Goal: Task Accomplishment & Management: Manage account settings

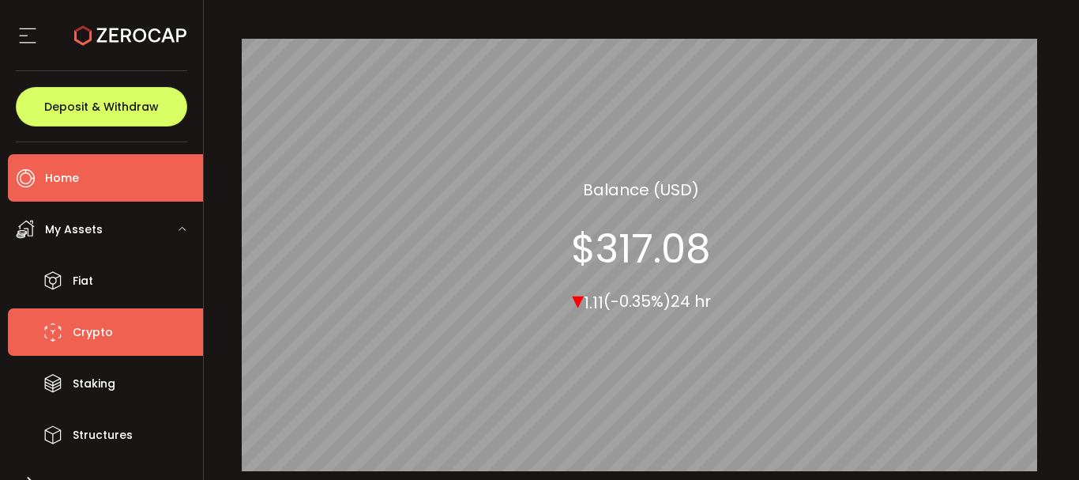
click at [113, 332] on li "Crypto" at bounding box center [105, 331] width 195 height 47
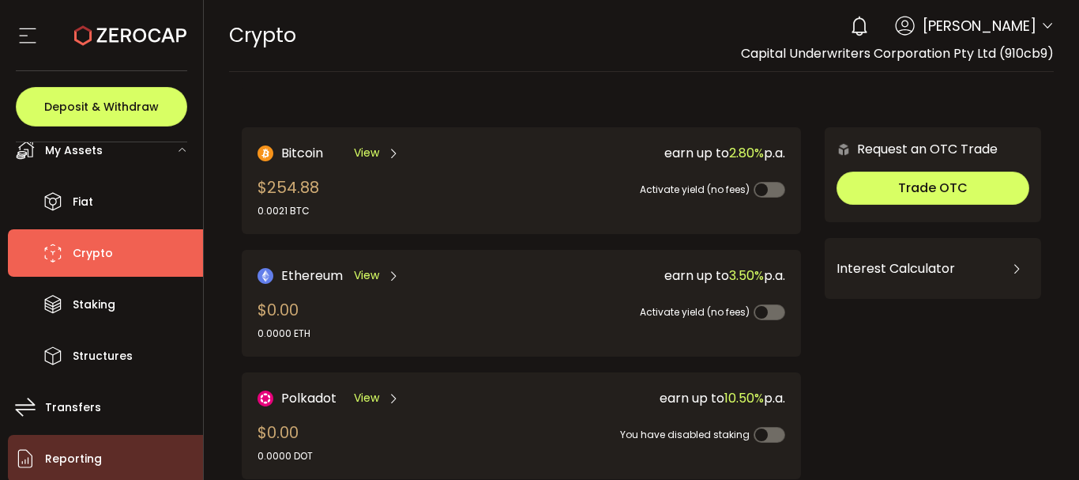
scroll to position [72, 0]
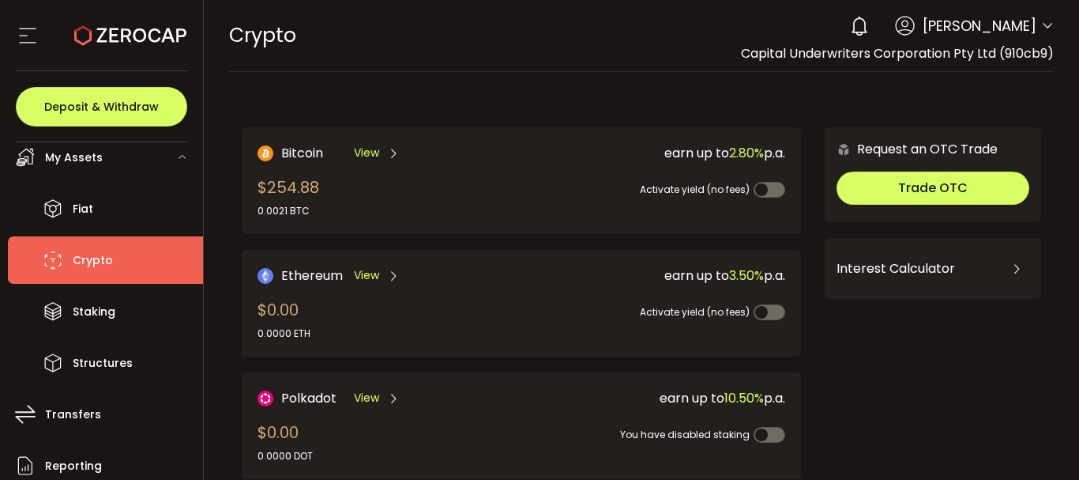
click at [22, 36] on use at bounding box center [27, 35] width 17 height 15
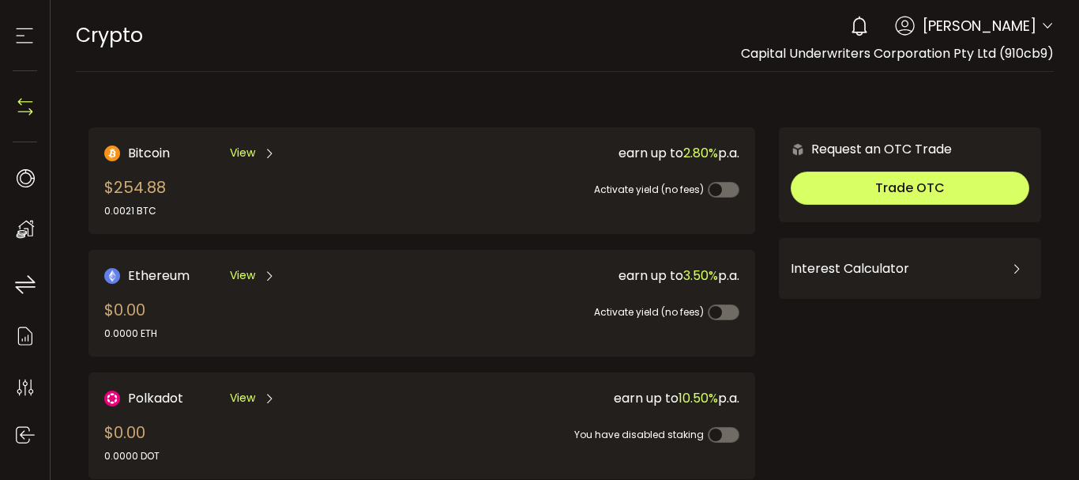
click at [22, 36] on use at bounding box center [25, 35] width 17 height 15
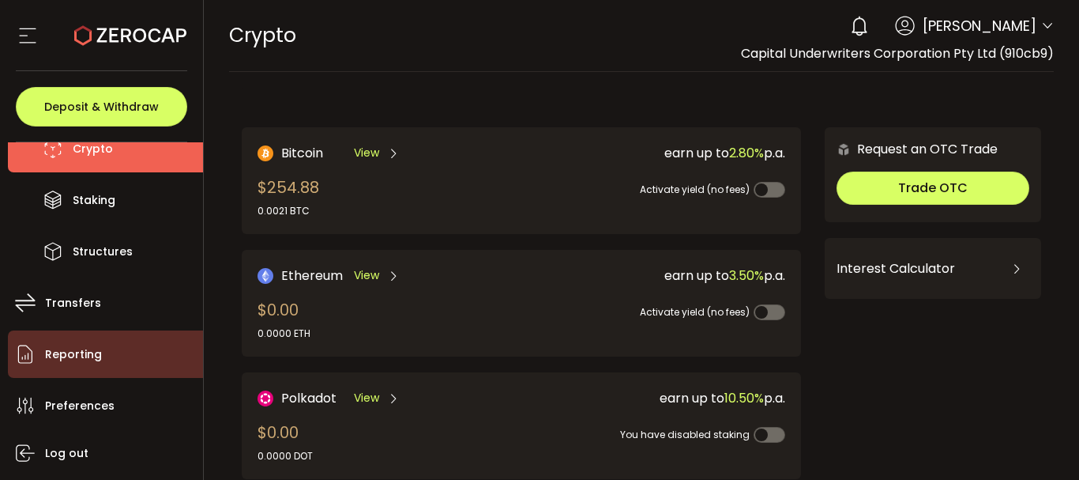
scroll to position [230, 0]
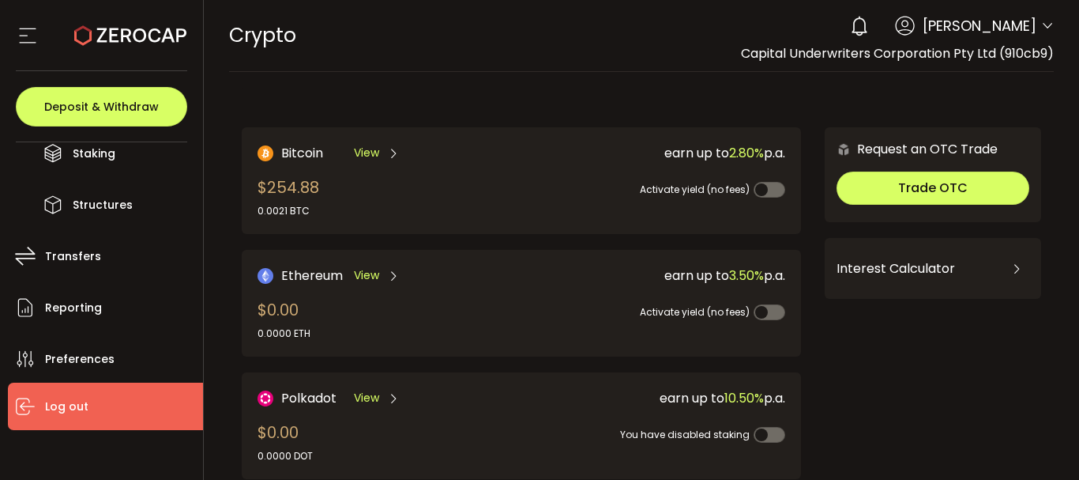
click at [70, 400] on span "Log out" at bounding box center [66, 406] width 43 height 23
